Goal: Navigation & Orientation: Find specific page/section

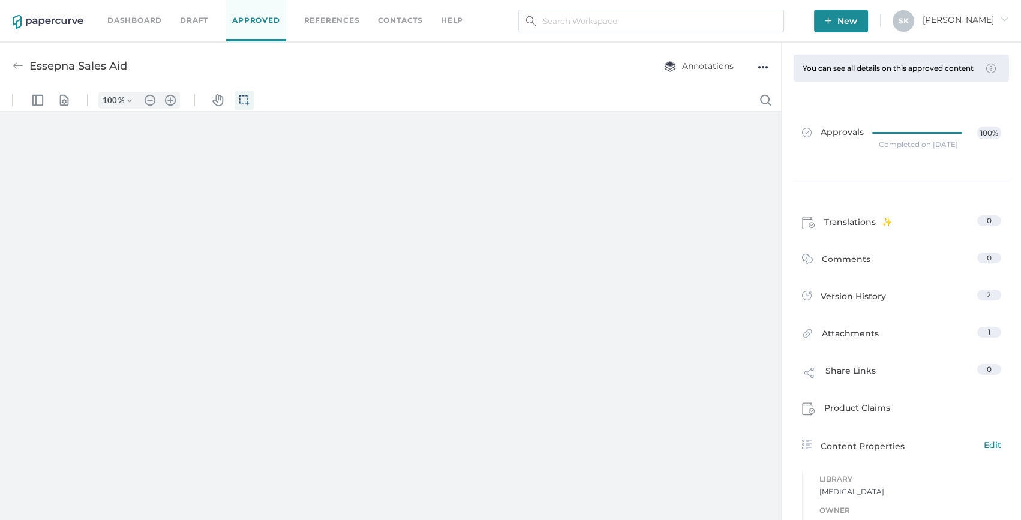
click at [124, 26] on link "Dashboard" at bounding box center [134, 20] width 55 height 13
